Goal: Task Accomplishment & Management: Use online tool/utility

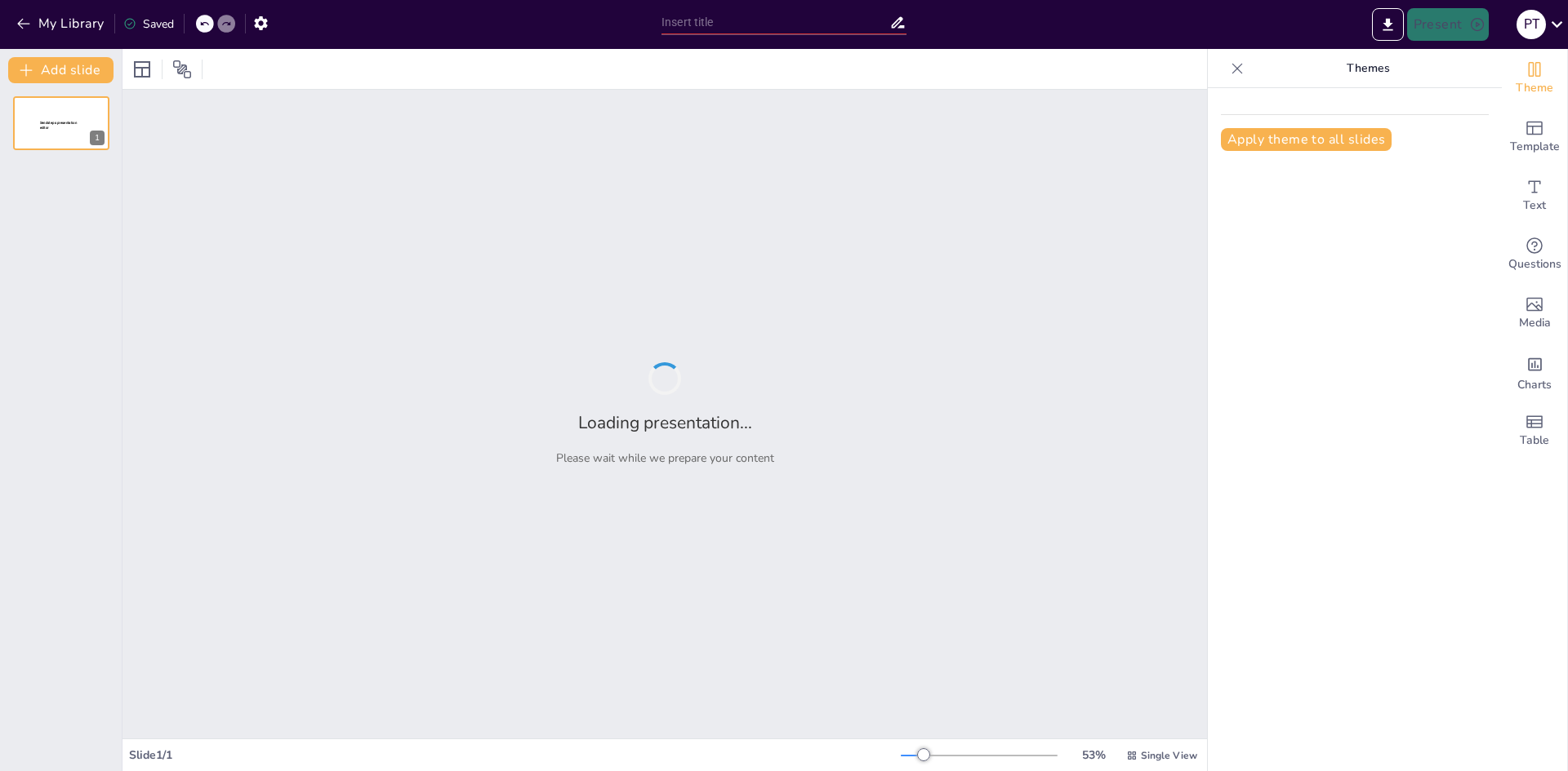
type input "Diferencias Clave entre Ecología y Medio Ambiente en Ingeniería Ambiental"
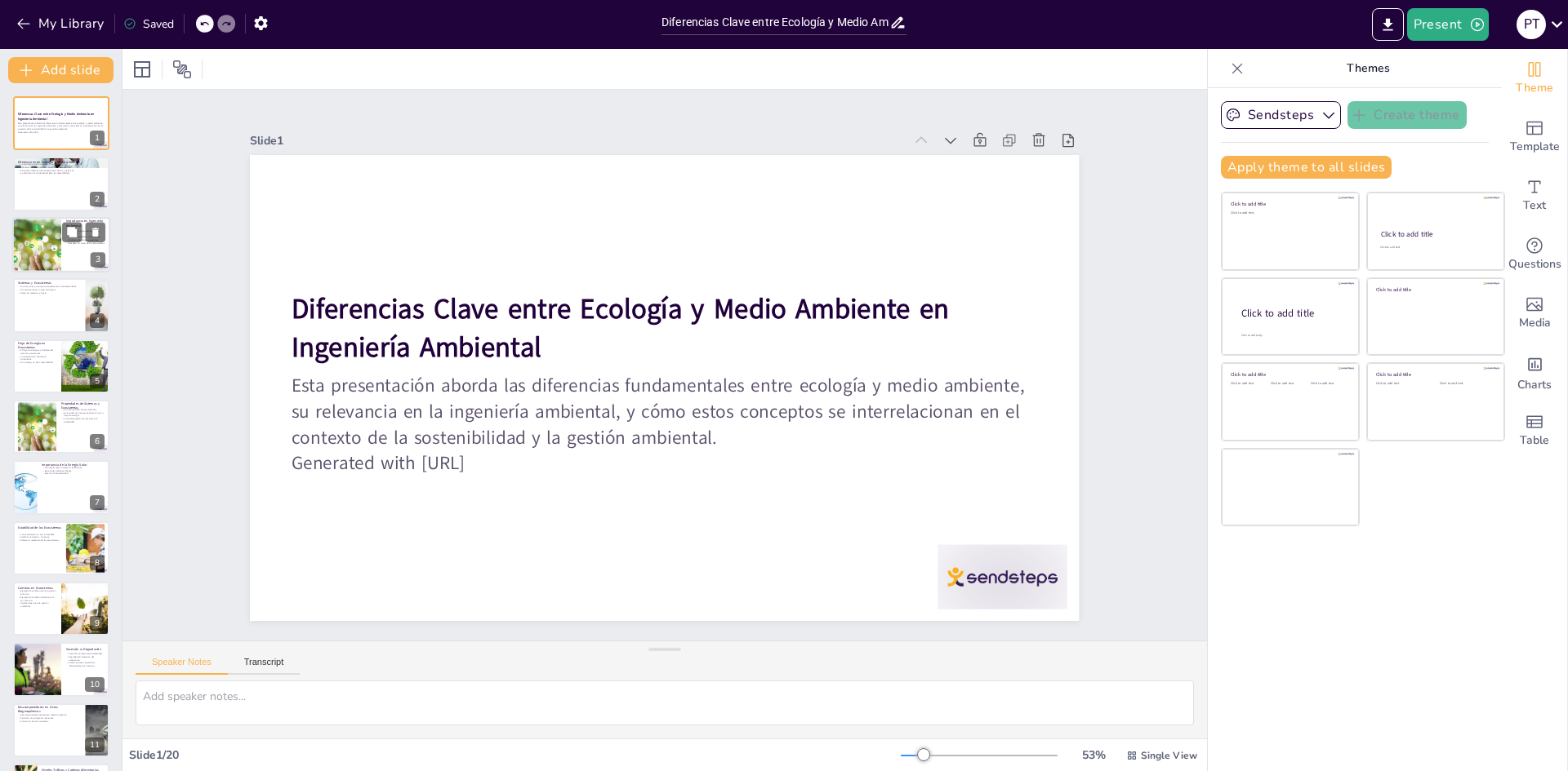
click at [42, 239] on div at bounding box center [36, 245] width 83 height 55
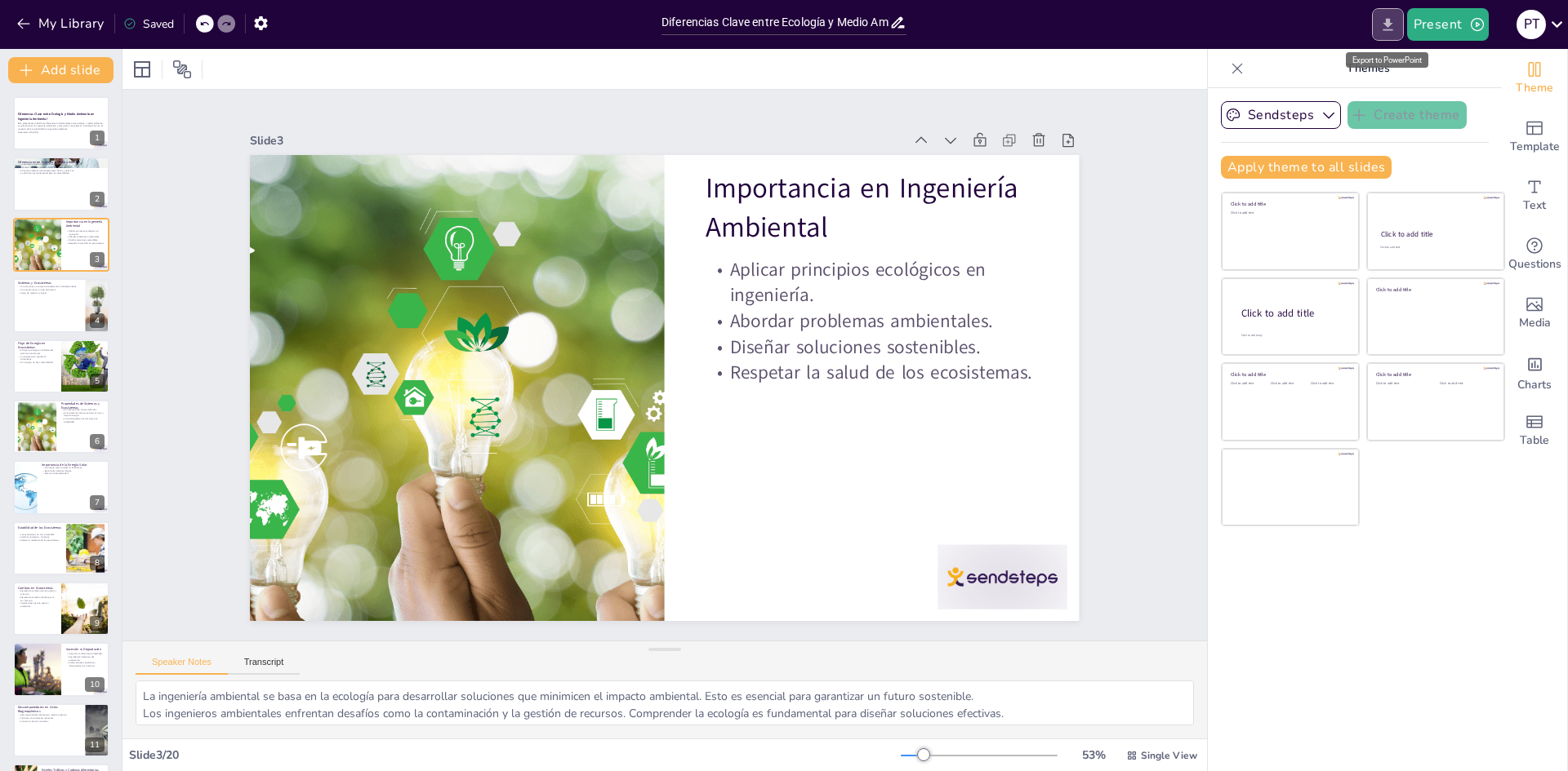
click at [1392, 26] on icon "Export to PowerPoint" at bounding box center [1387, 25] width 17 height 17
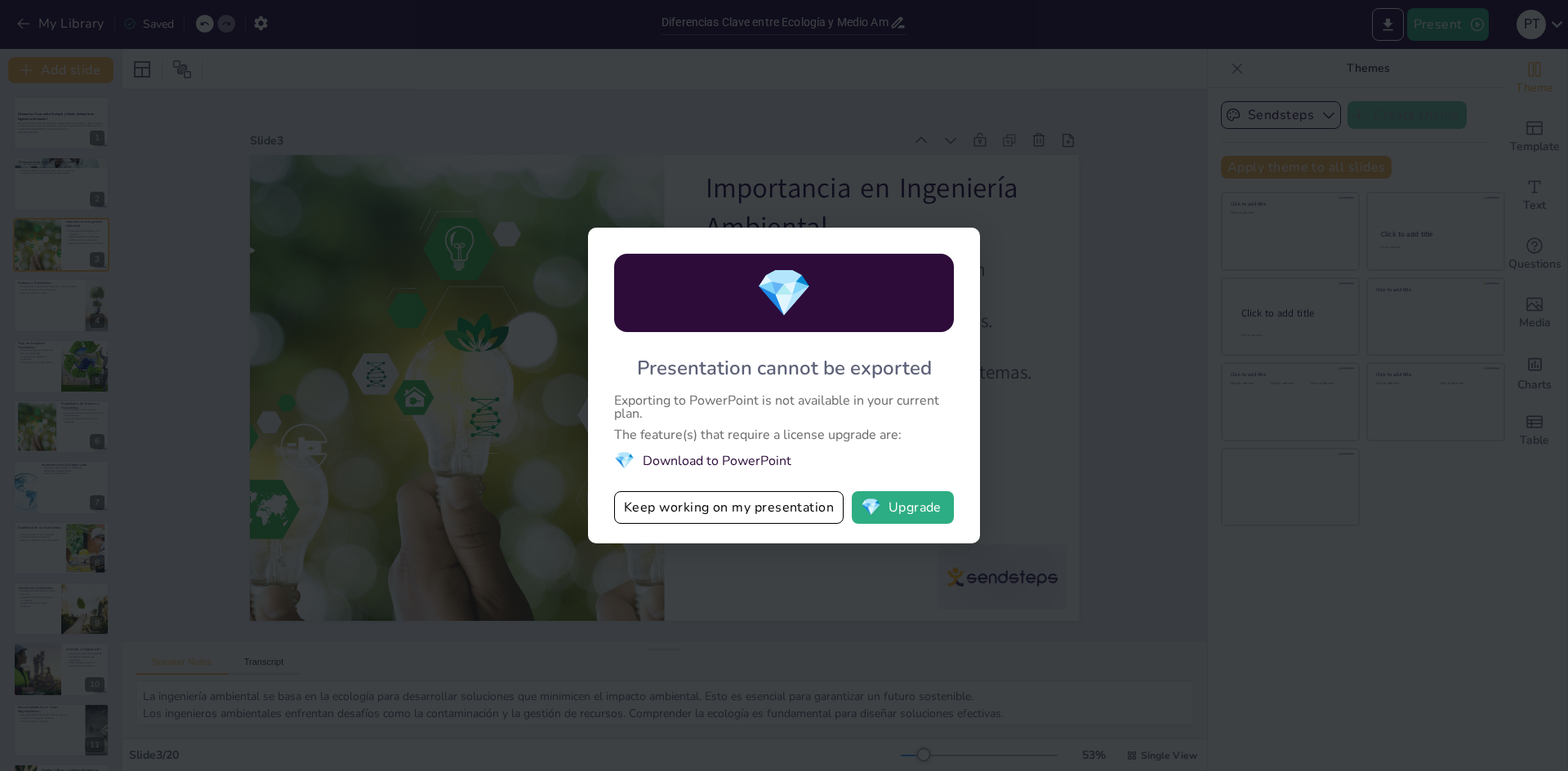
click at [693, 460] on li "💎 Download to PowerPoint" at bounding box center [784, 460] width 340 height 22
click at [694, 460] on li "💎 Download to PowerPoint" at bounding box center [784, 460] width 340 height 22
click at [696, 460] on li "💎 Download to PowerPoint" at bounding box center [784, 460] width 340 height 22
click at [772, 459] on li "💎 Download to PowerPoint" at bounding box center [784, 460] width 340 height 22
click at [688, 512] on button "Keep working on my presentation" at bounding box center [728, 507] width 229 height 33
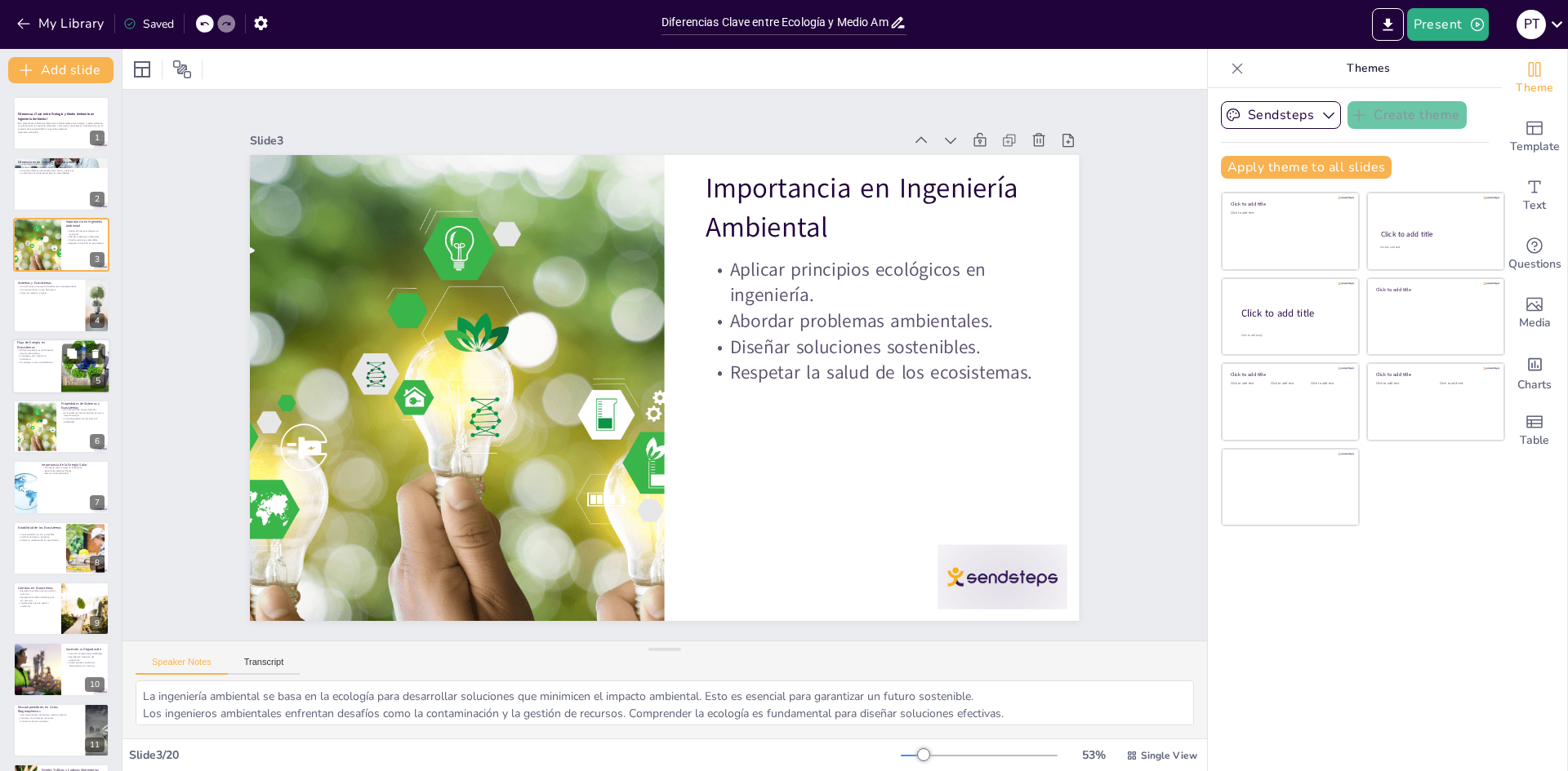
click at [65, 369] on div at bounding box center [85, 366] width 98 height 55
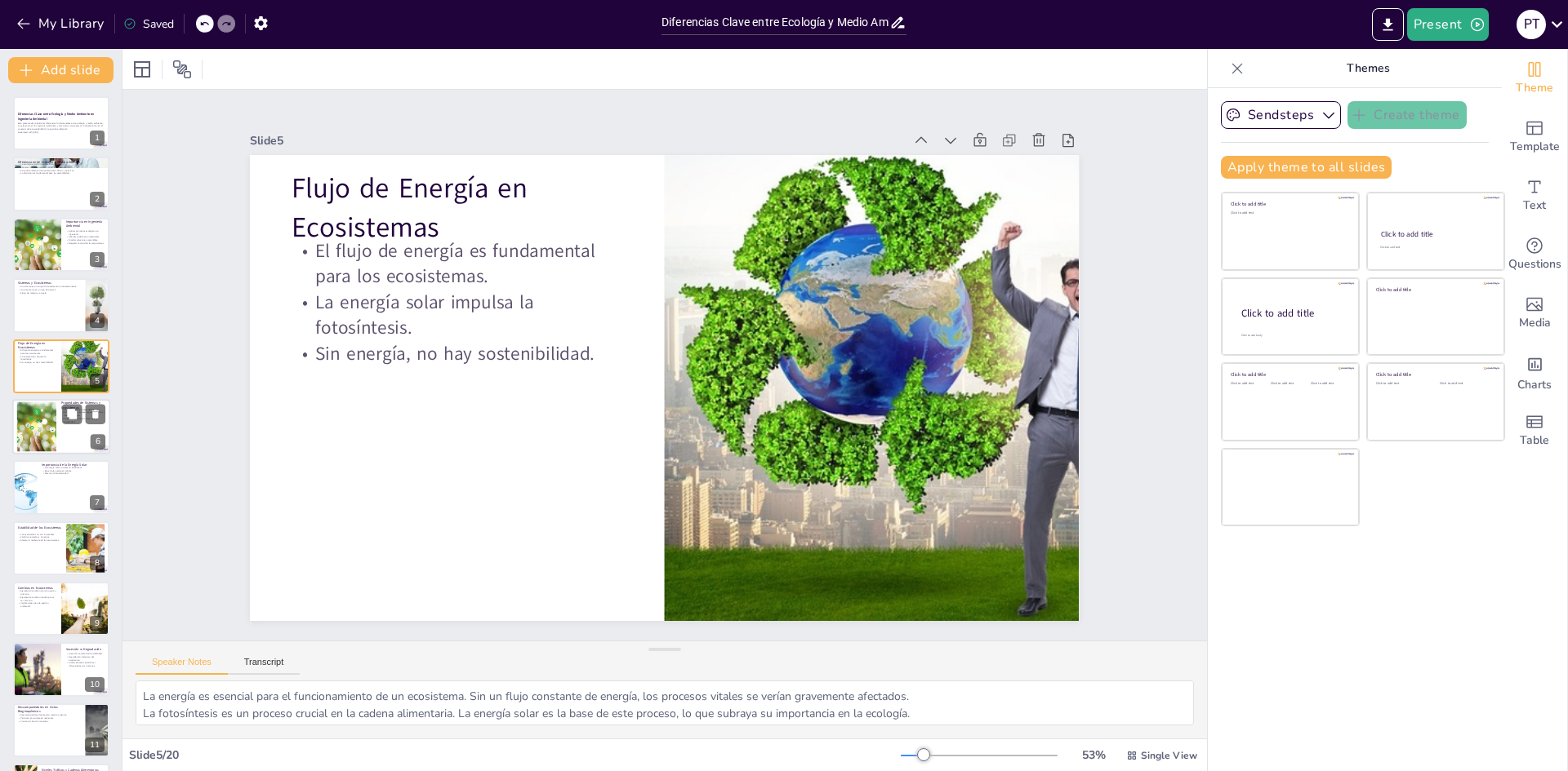
click at [50, 434] on div at bounding box center [36, 427] width 74 height 50
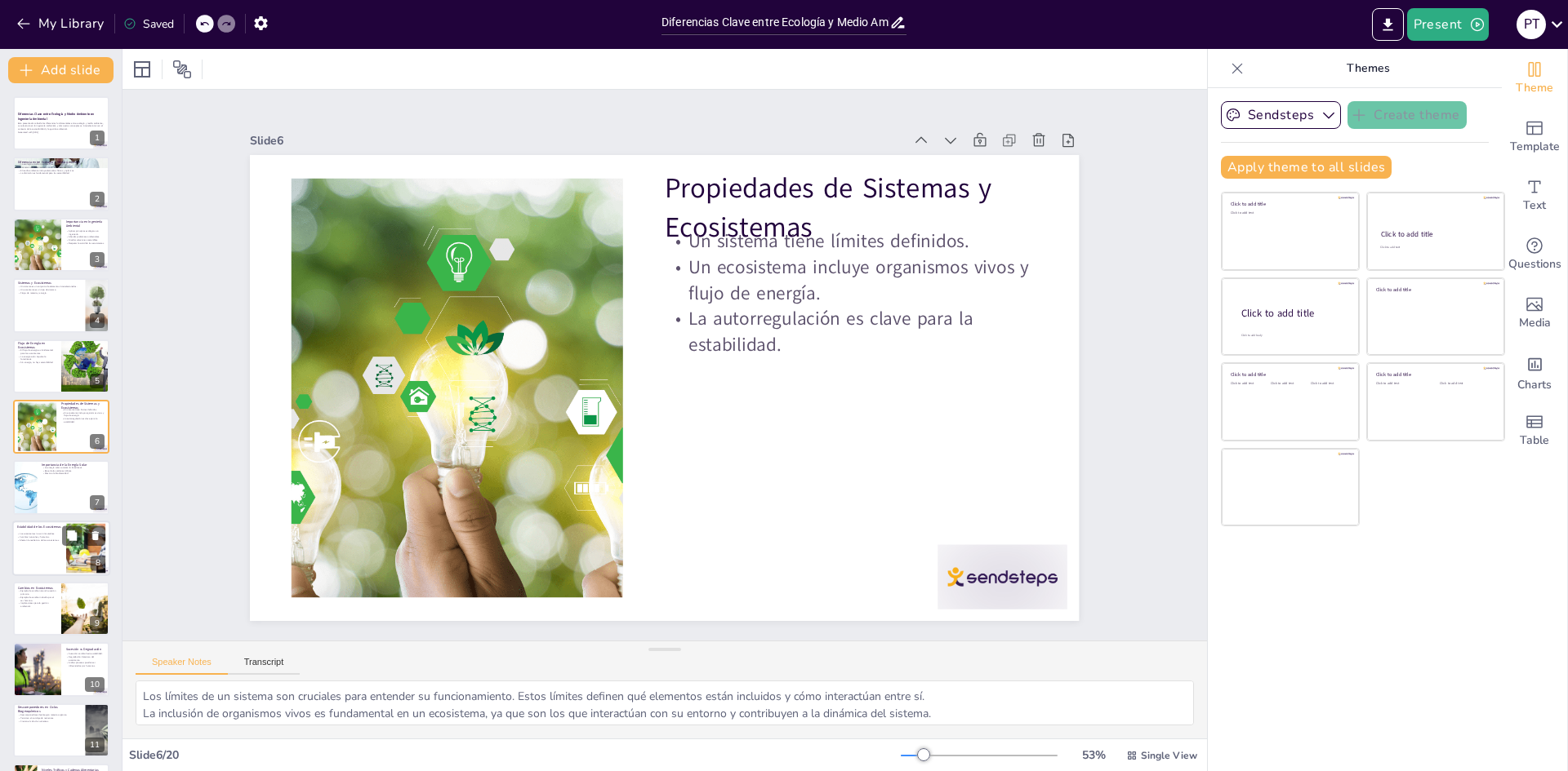
click at [58, 554] on div at bounding box center [61, 548] width 98 height 55
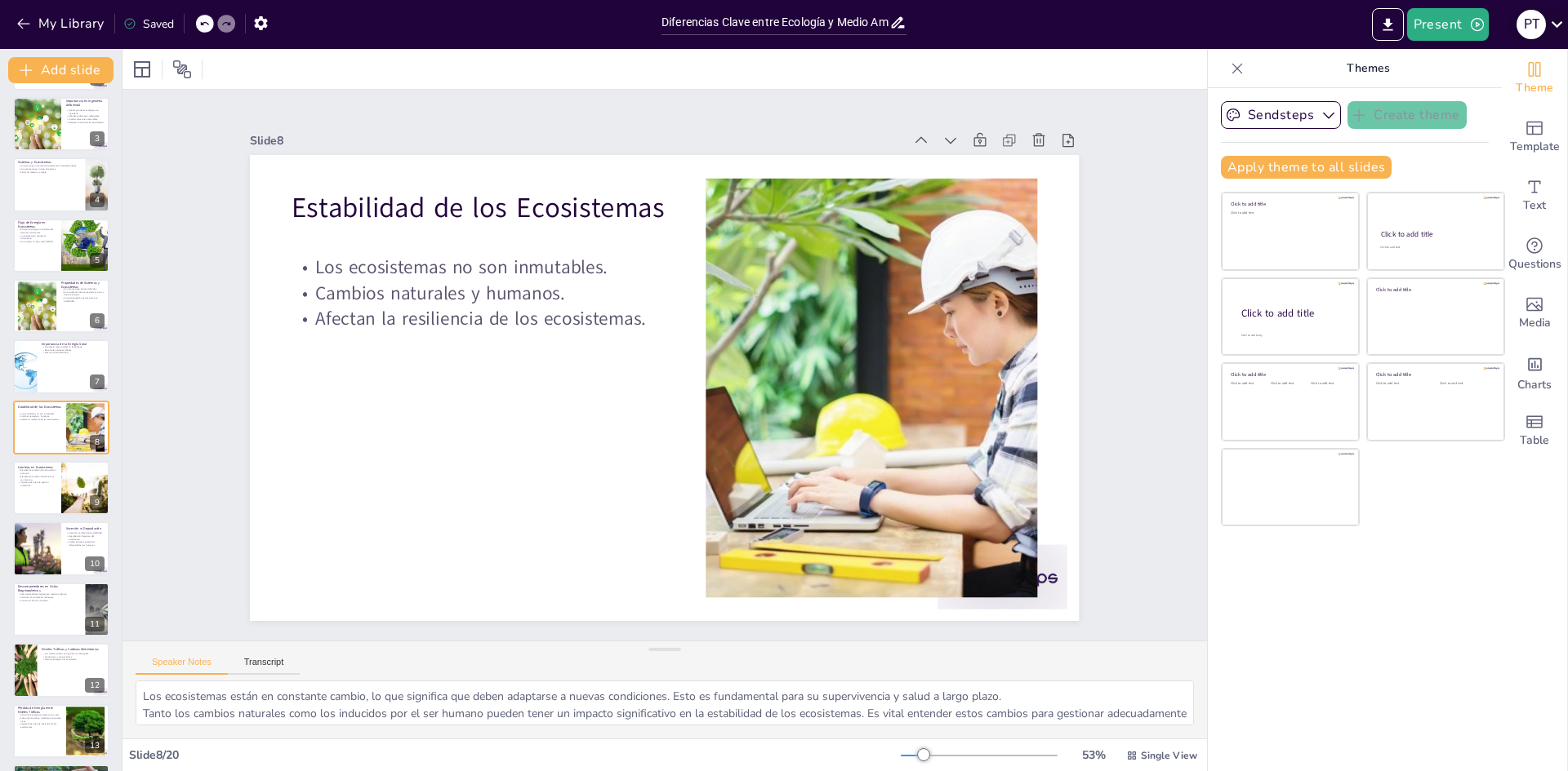
click at [1554, 22] on icon at bounding box center [1557, 25] width 11 height 7
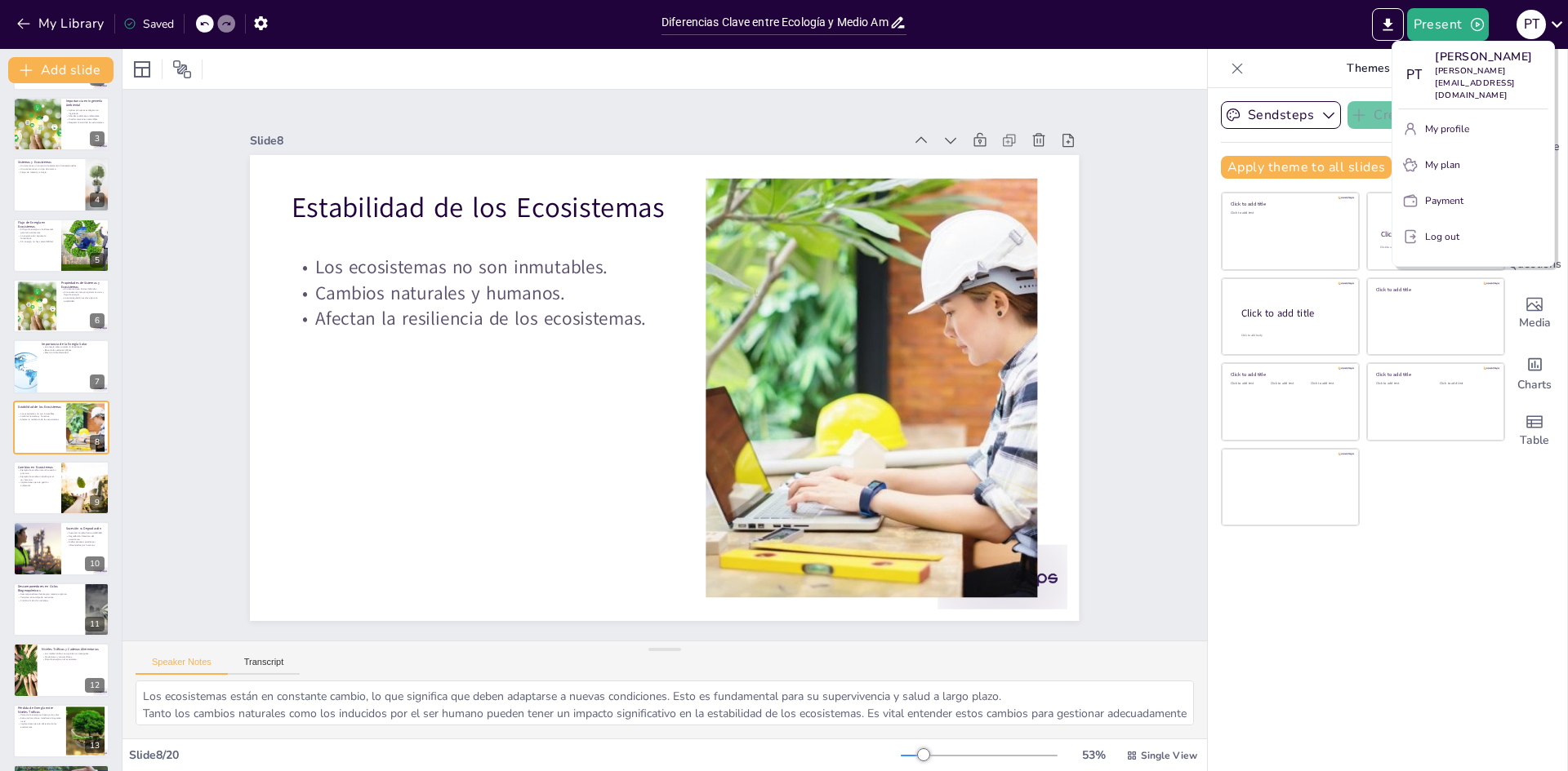
click at [1260, 28] on div at bounding box center [784, 386] width 1568 height 771
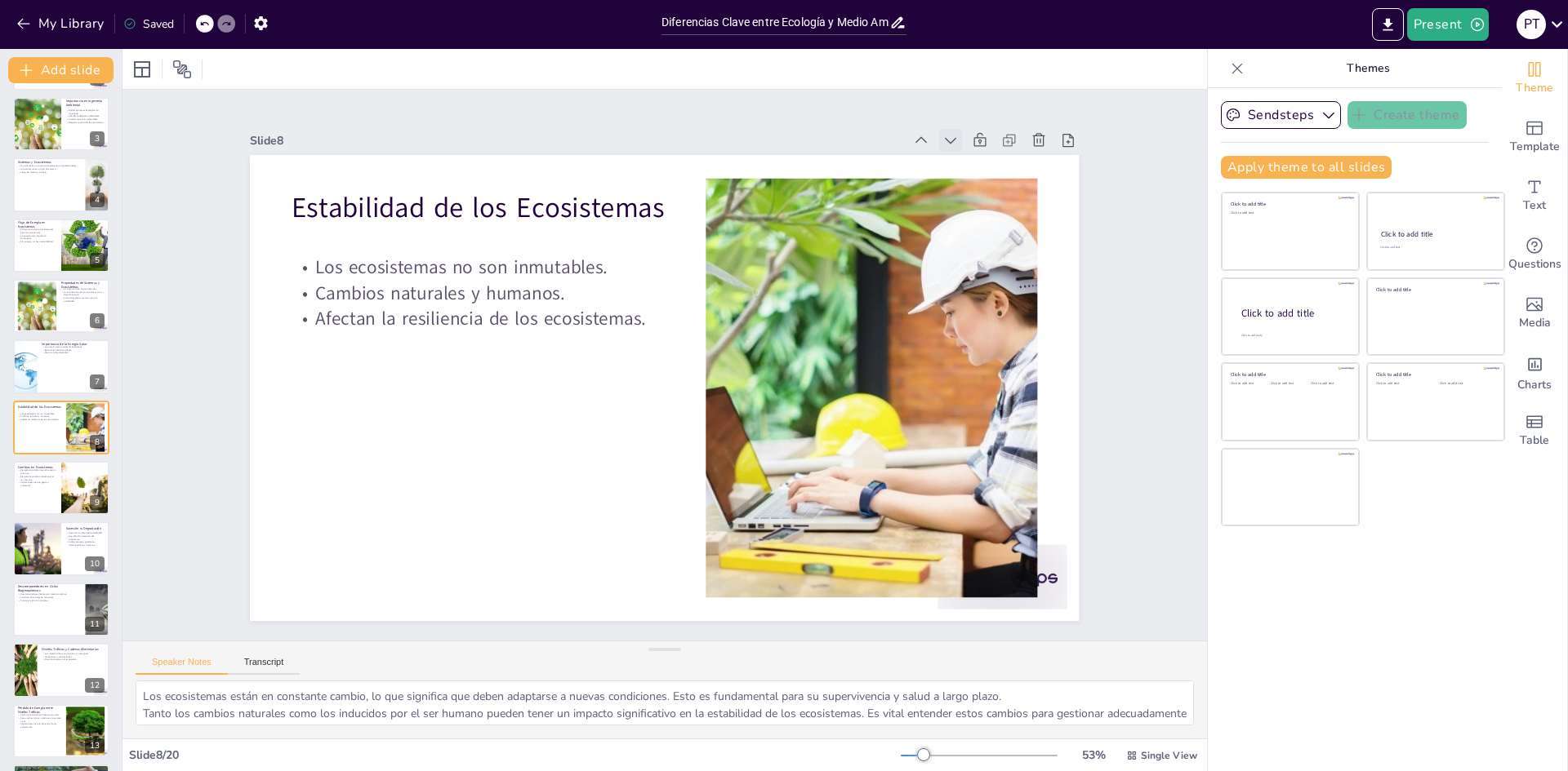
click at [981, 195] on icon at bounding box center [990, 205] width 20 height 20
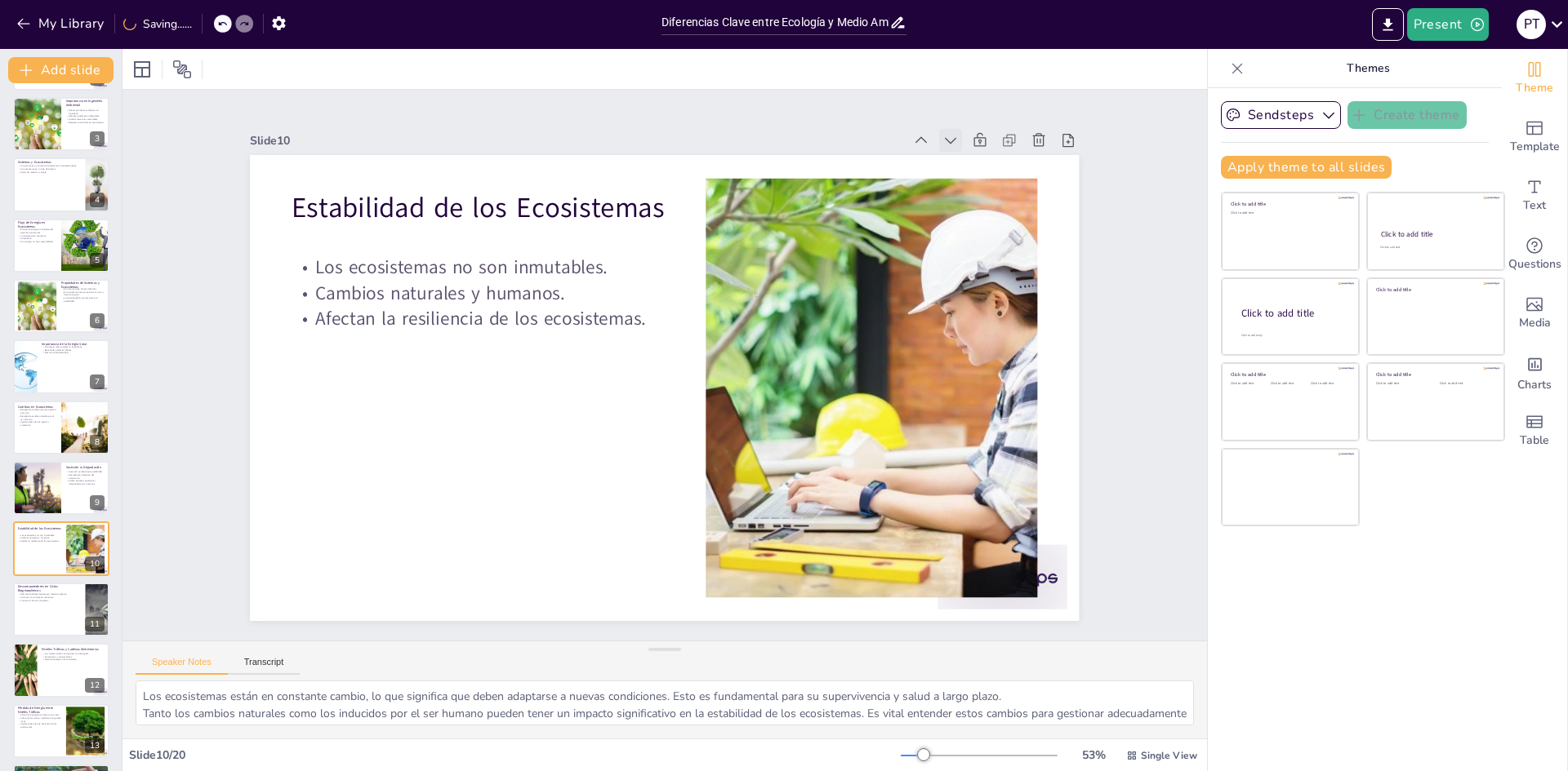
click at [942, 135] on icon at bounding box center [950, 140] width 16 height 16
click at [981, 195] on icon at bounding box center [990, 205] width 20 height 20
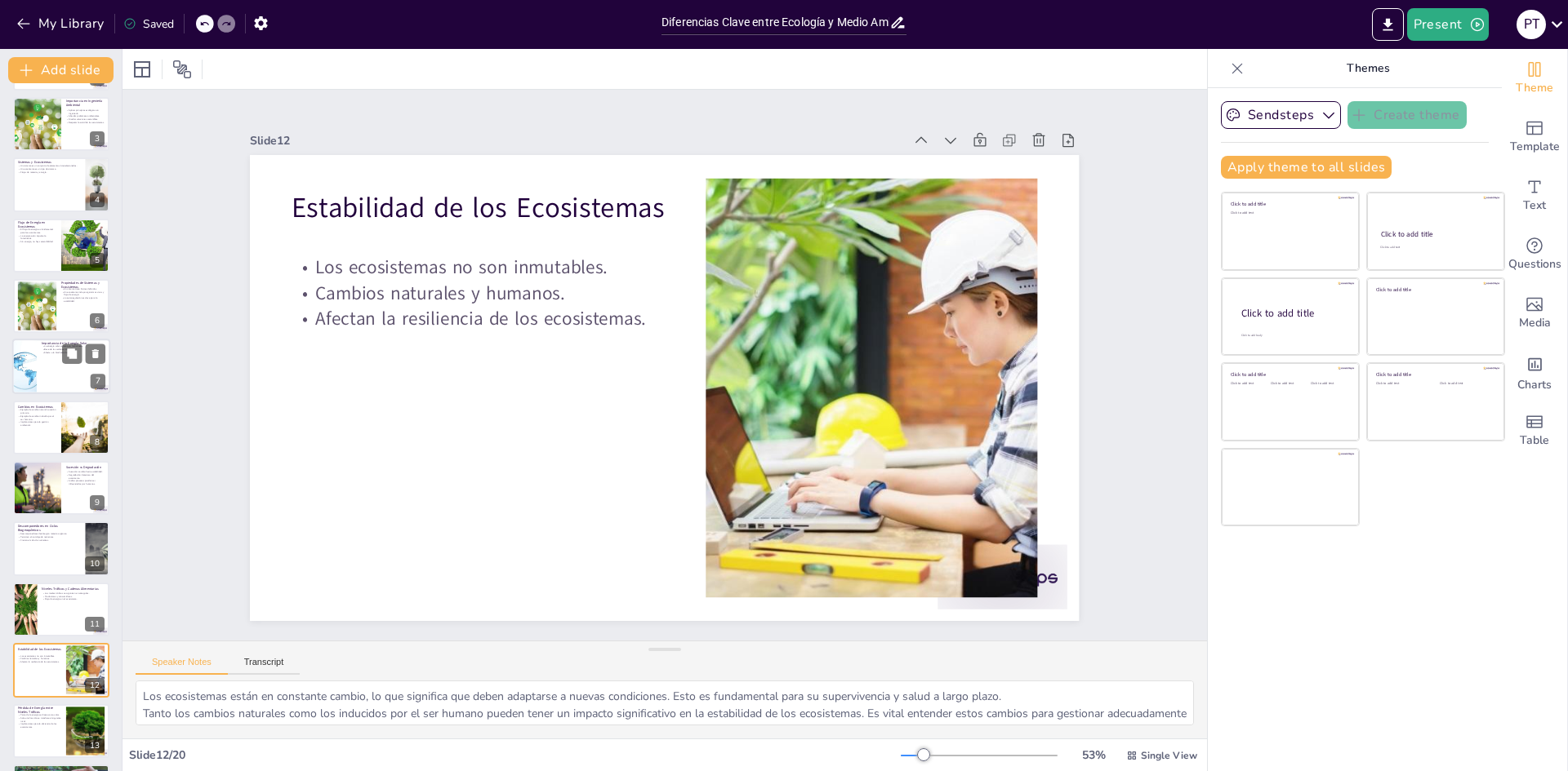
click at [47, 374] on div at bounding box center [61, 367] width 98 height 55
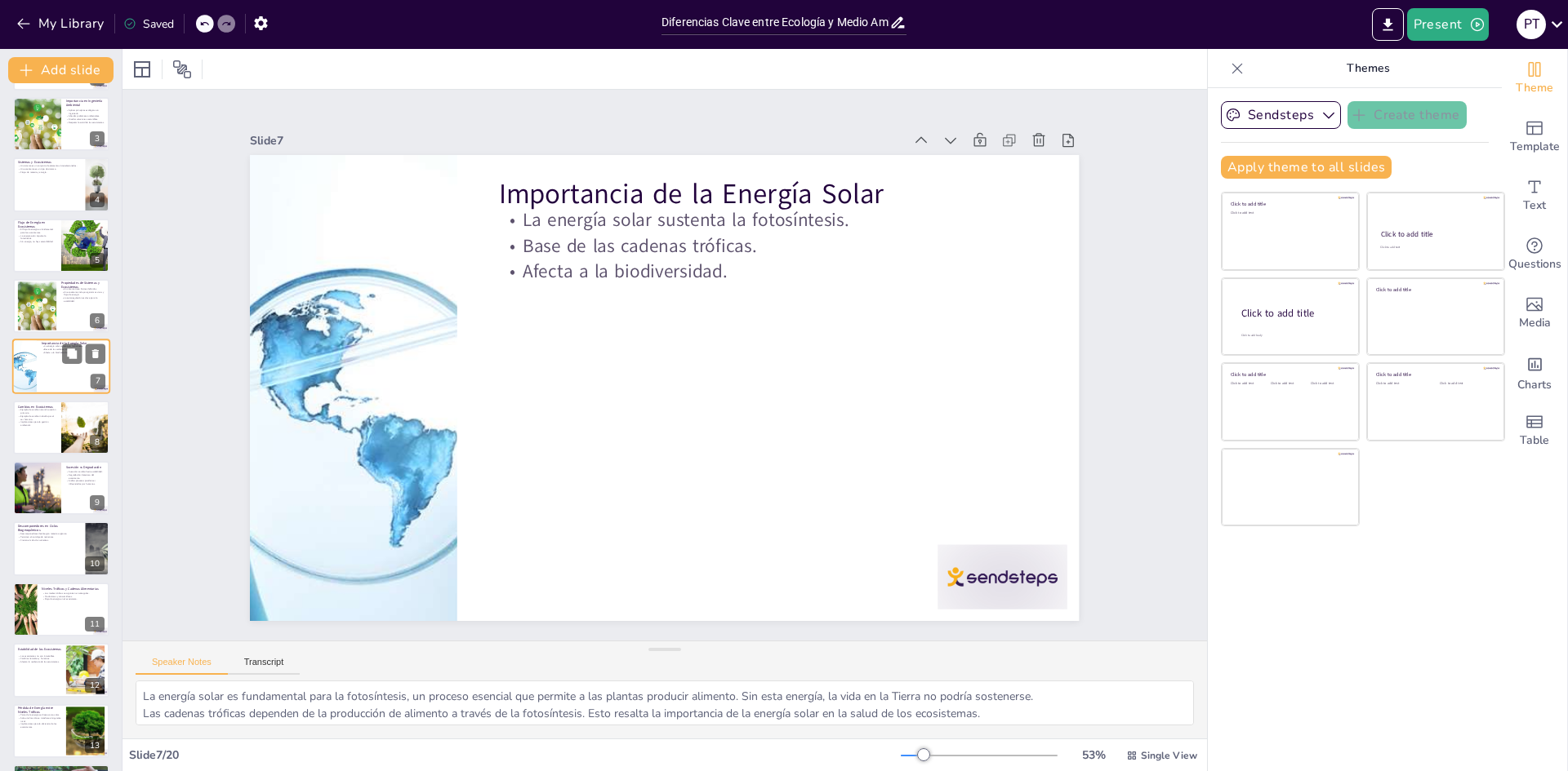
scroll to position [61, 0]
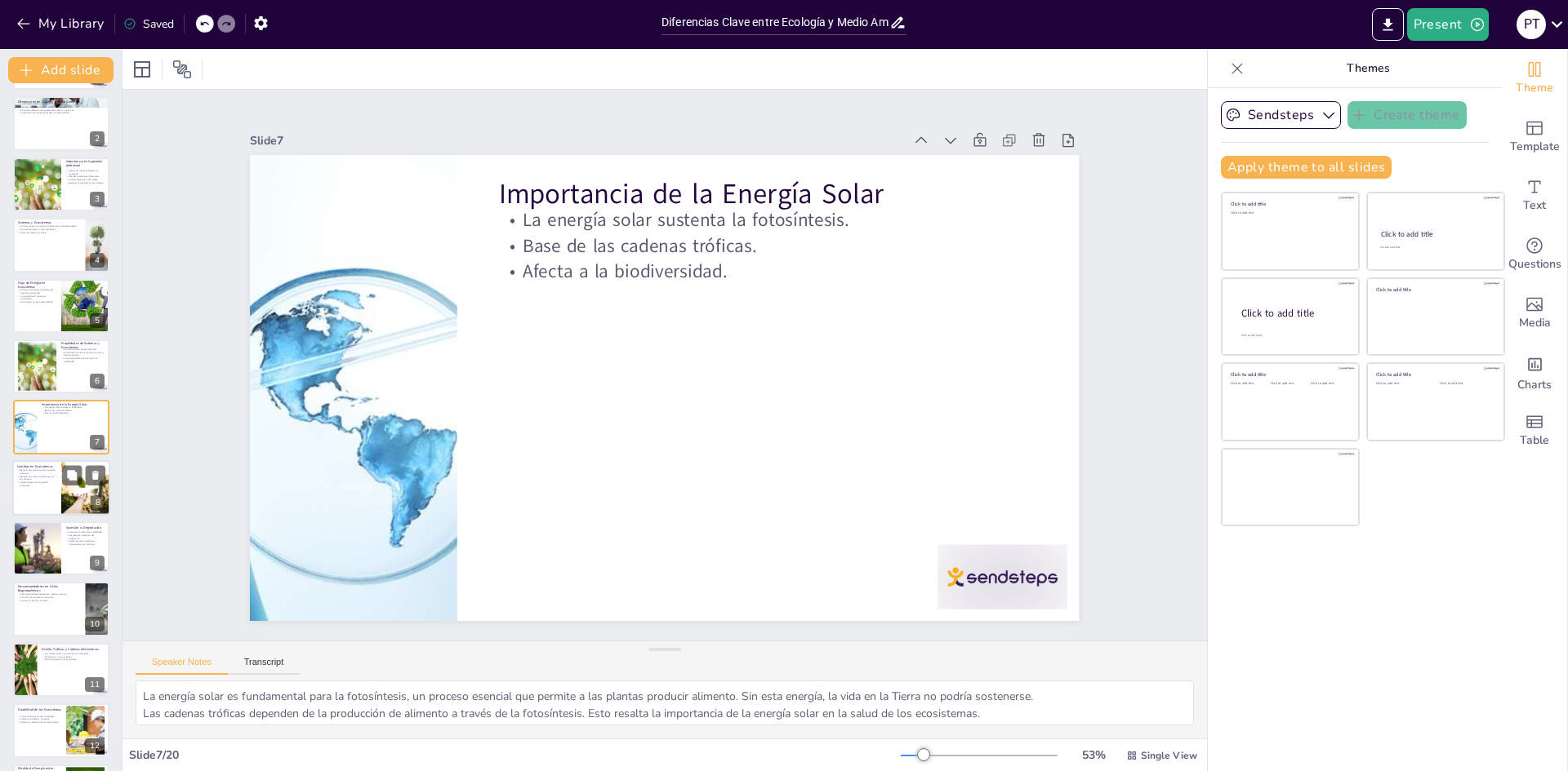
click at [45, 485] on p "Implicaciones para la gestión ambiental." at bounding box center [36, 483] width 39 height 6
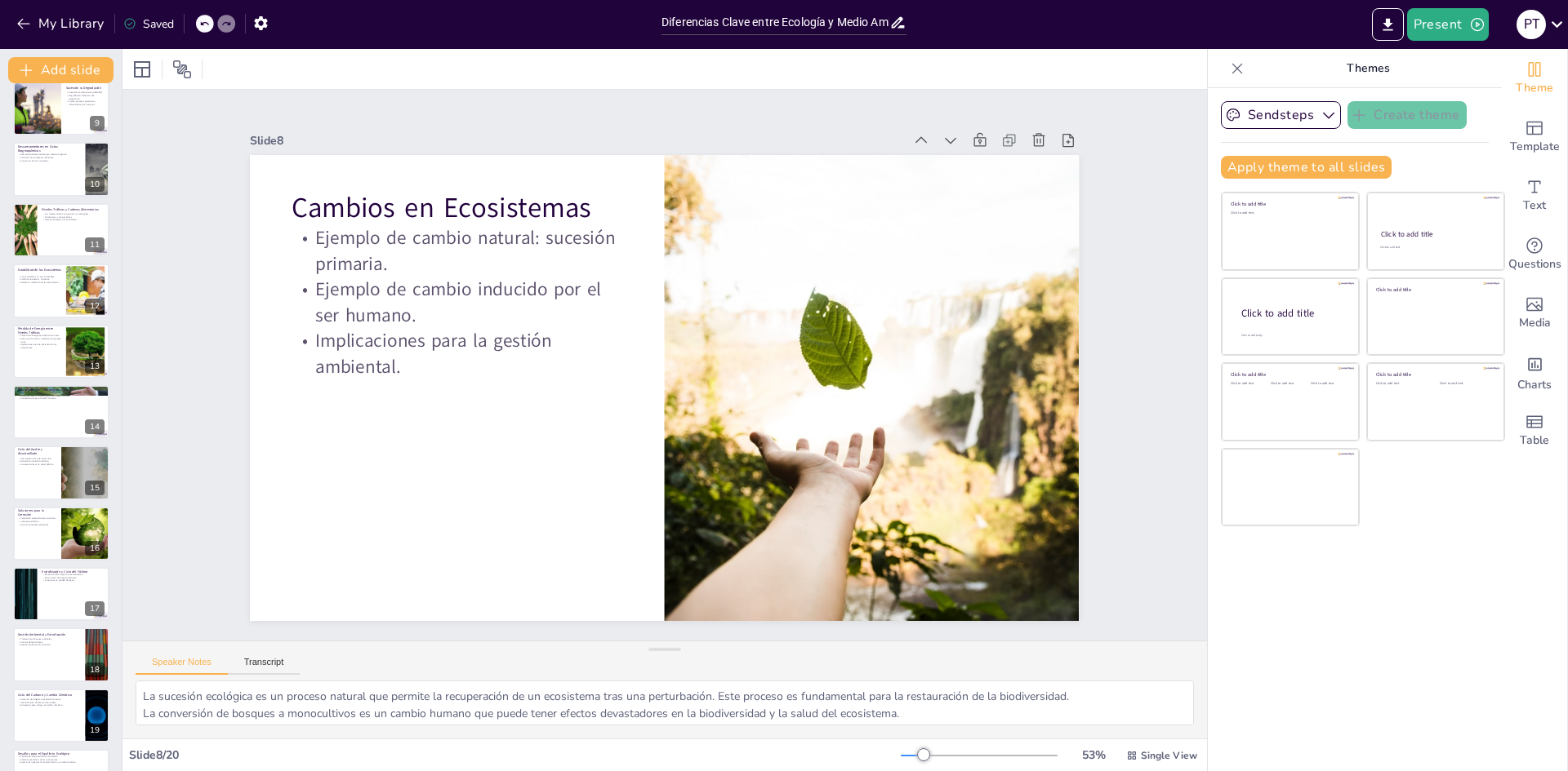
scroll to position [546, 0]
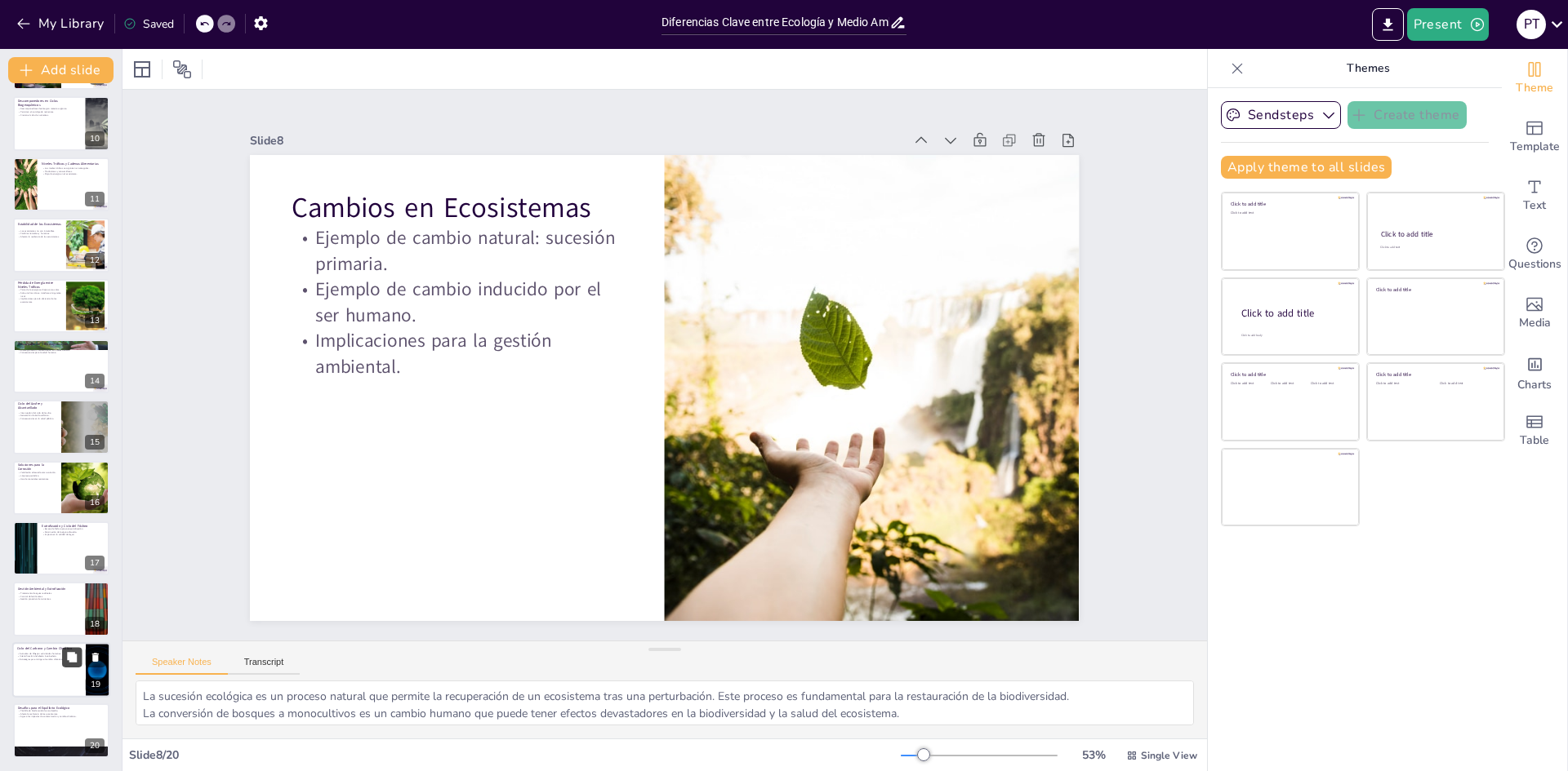
click at [63, 661] on button at bounding box center [72, 657] width 20 height 20
type textarea "El aumento de CO₂ en la atmósfera es un factor clave en el cambio climático. Es…"
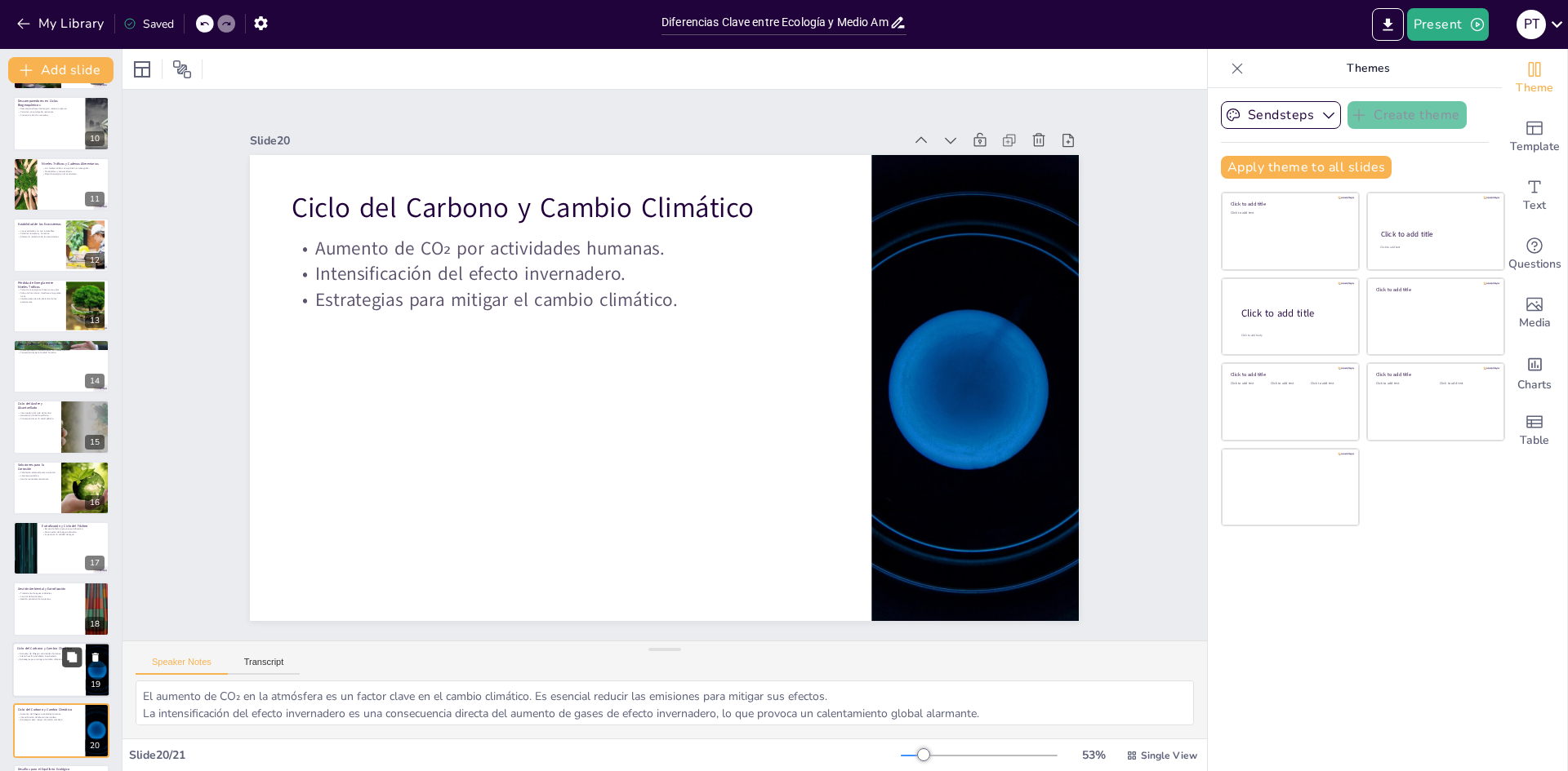
scroll to position [606, 0]
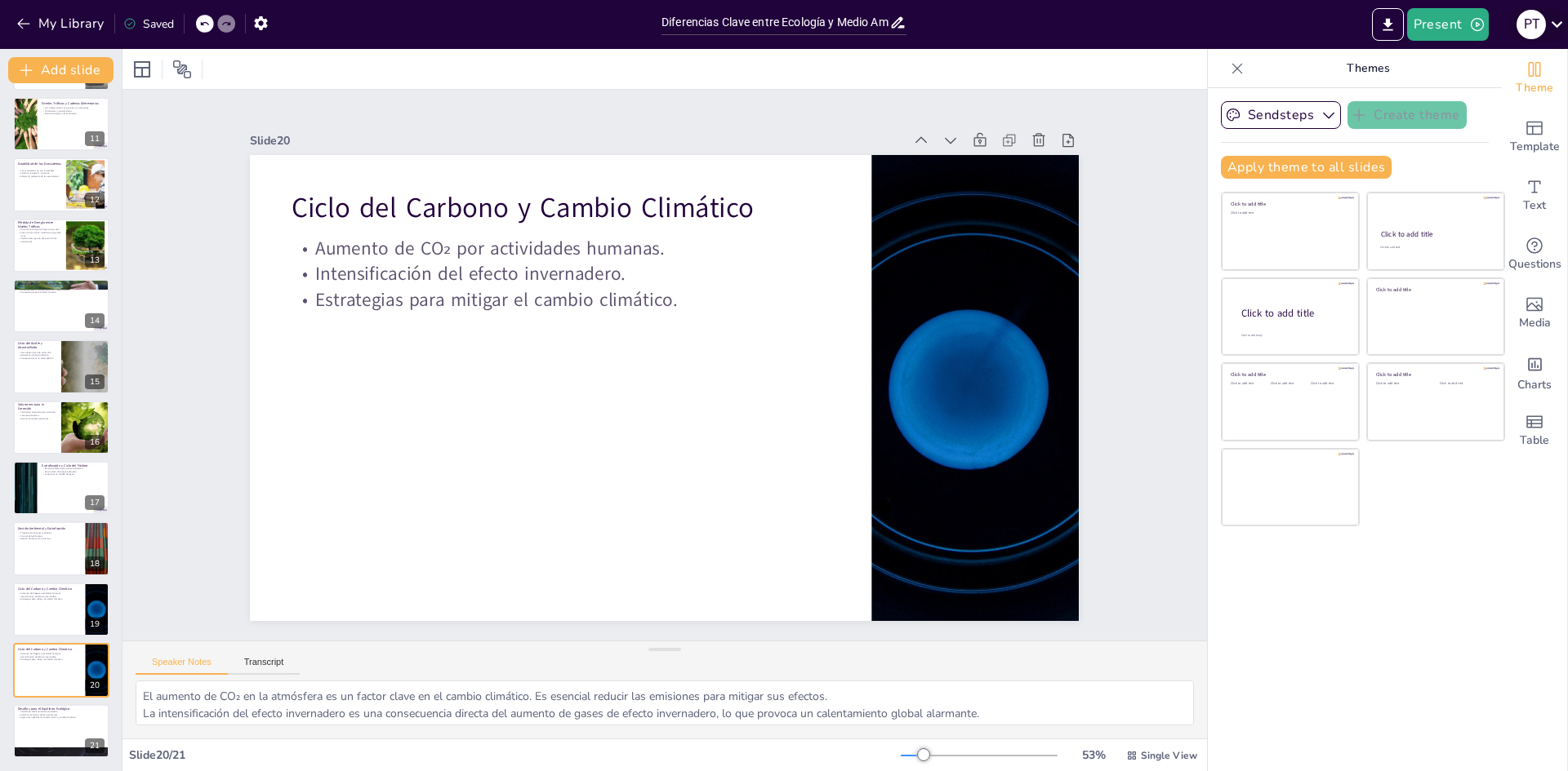
click at [1553, 23] on icon at bounding box center [1557, 25] width 11 height 7
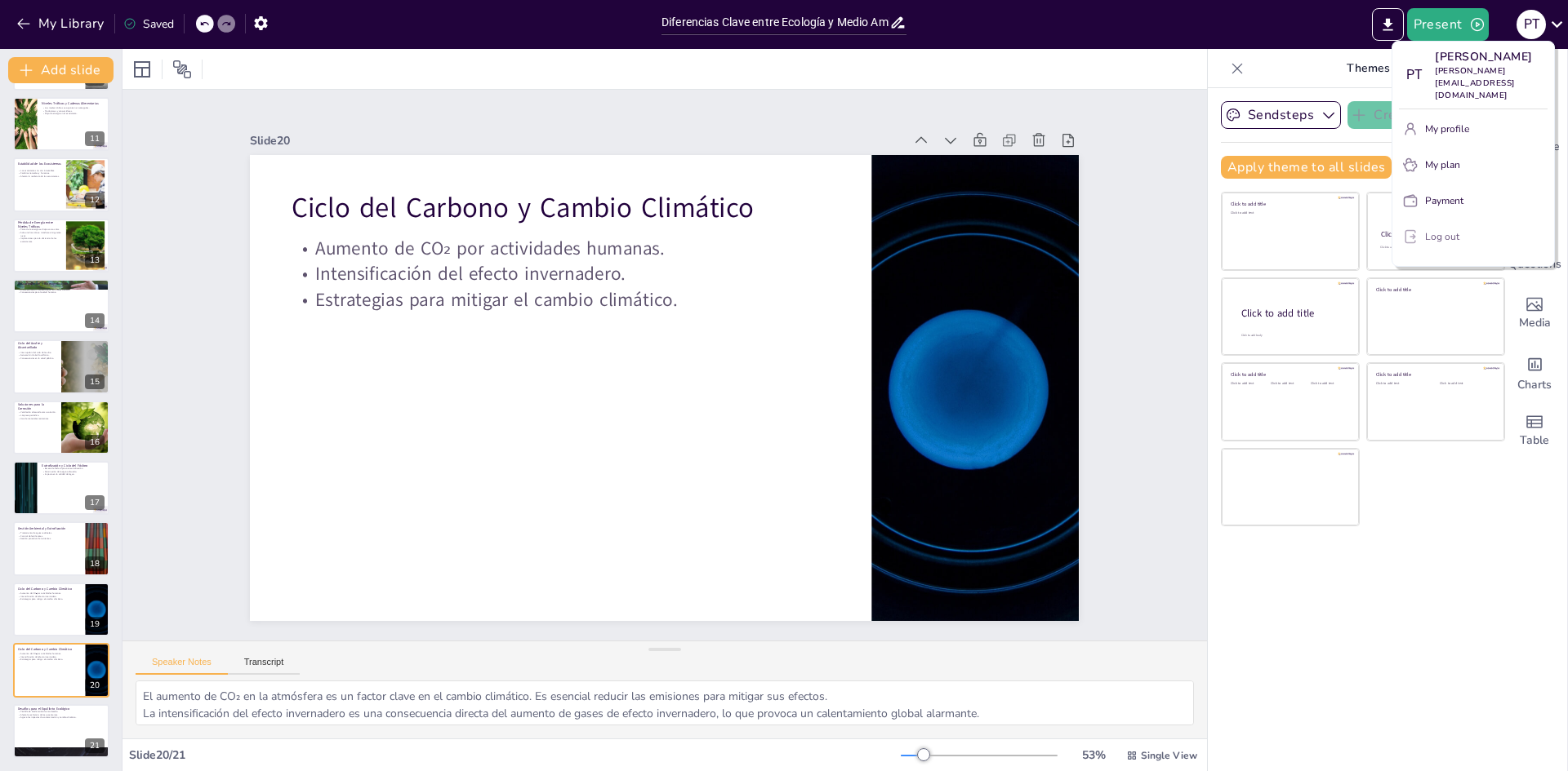
click at [1431, 229] on p "Log out" at bounding box center [1442, 236] width 35 height 15
